Goal: Information Seeking & Learning: Understand process/instructions

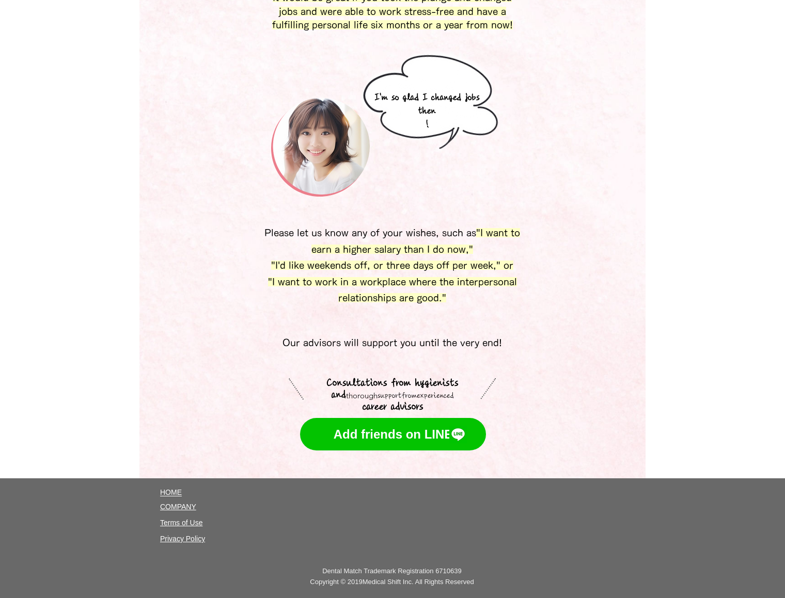
scroll to position [5781, 0]
click at [181, 507] on font "COMPANY" at bounding box center [178, 507] width 36 height 8
click at [181, 524] on font "Terms of Use" at bounding box center [181, 523] width 42 height 8
click at [187, 535] on font "Privacy Policy" at bounding box center [182, 539] width 45 height 8
